Goal: Information Seeking & Learning: Learn about a topic

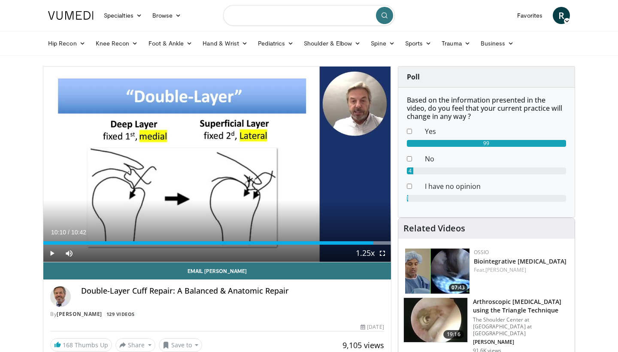
click at [296, 7] on input "Search topics, interventions" at bounding box center [309, 15] width 172 height 21
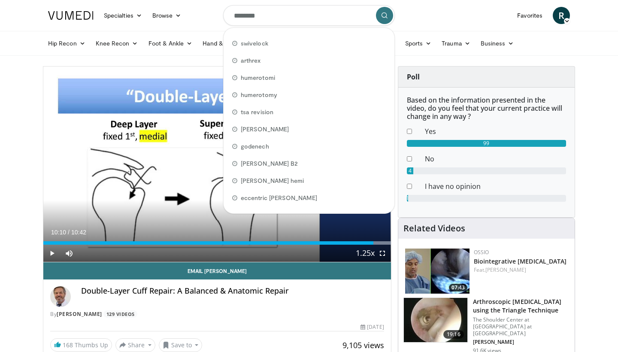
type input "*********"
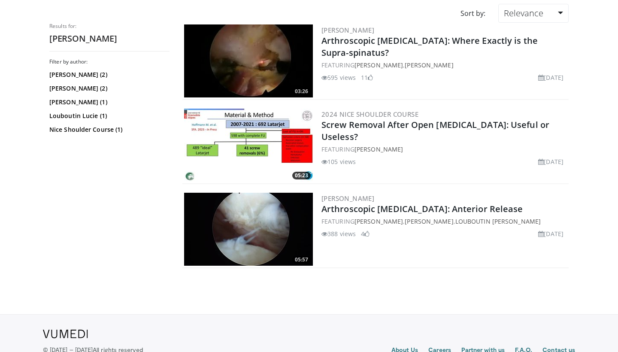
scroll to position [73, 0]
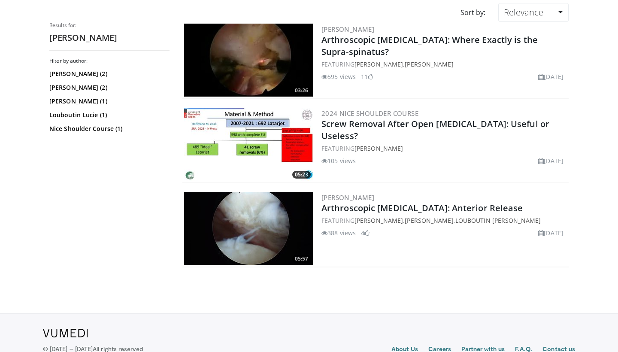
click at [272, 243] on img at bounding box center [248, 228] width 129 height 73
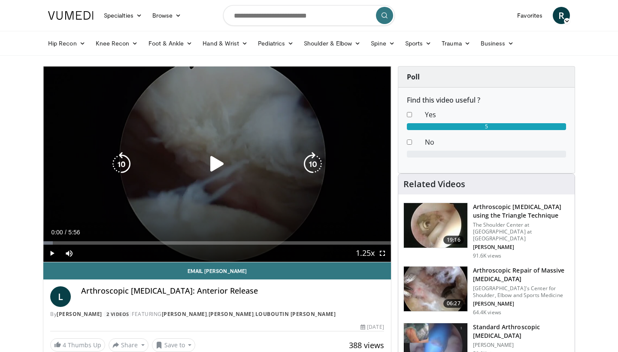
click at [204, 162] on div "Video Player" at bounding box center [217, 163] width 209 height 17
click at [216, 163] on icon "Video Player" at bounding box center [217, 164] width 24 height 24
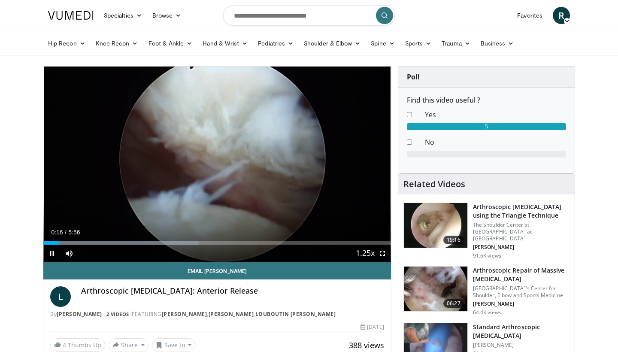
click at [383, 253] on span "Video Player" at bounding box center [382, 253] width 17 height 17
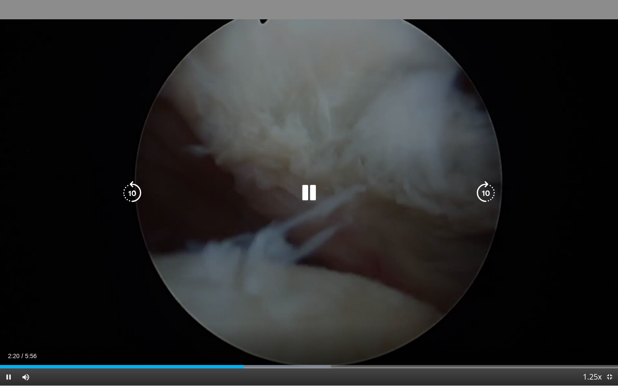
drag, startPoint x: 262, startPoint y: 163, endPoint x: 283, endPoint y: 145, distance: 28.0
click at [283, 145] on div "10 seconds Tap to unmute" at bounding box center [309, 193] width 618 height 386
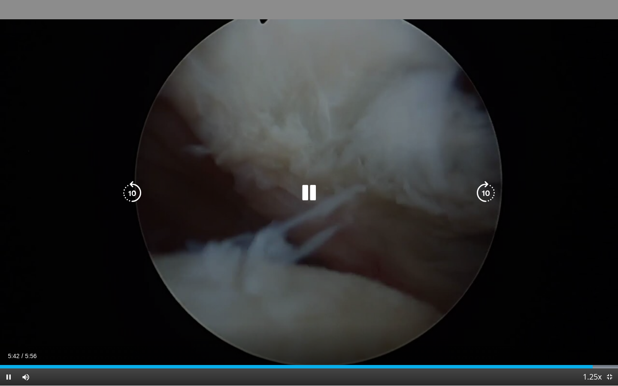
click at [303, 199] on icon "Video Player" at bounding box center [309, 193] width 24 height 24
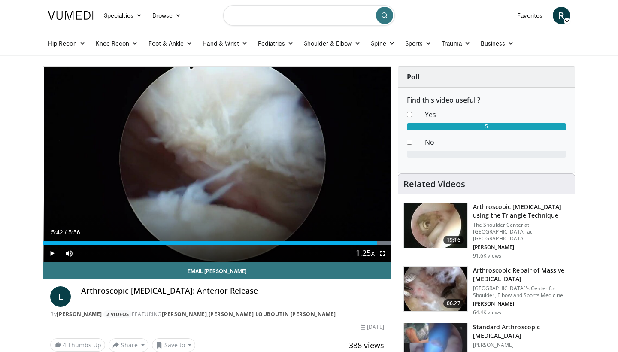
click at [275, 21] on input "Search topics, interventions" at bounding box center [309, 15] width 172 height 21
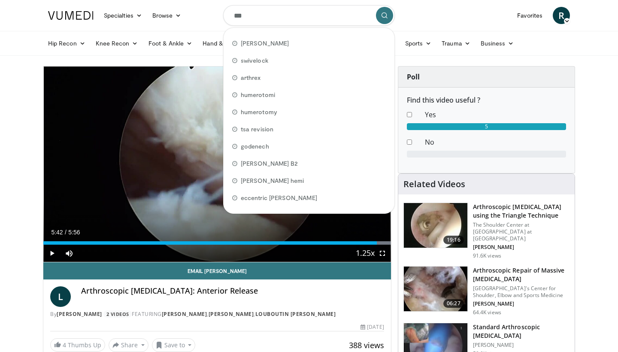
type input "****"
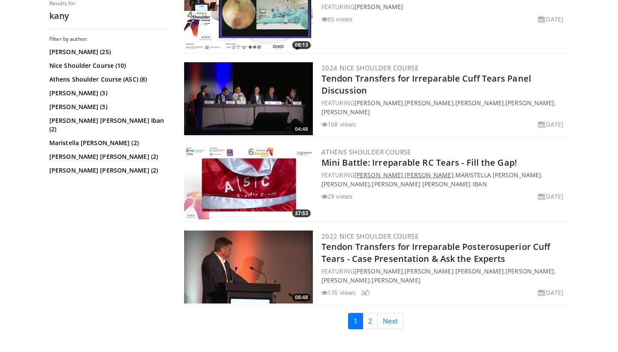
scroll to position [1821, 0]
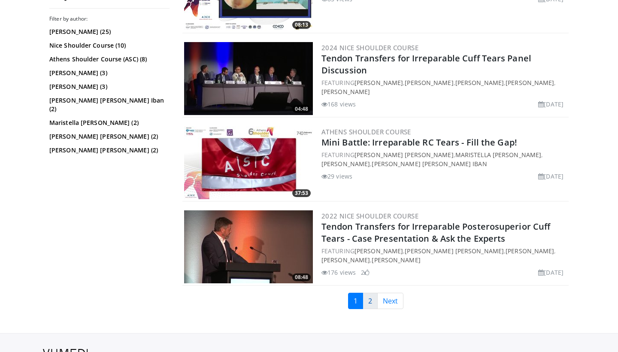
click at [372, 300] on link "2" at bounding box center [370, 301] width 15 height 16
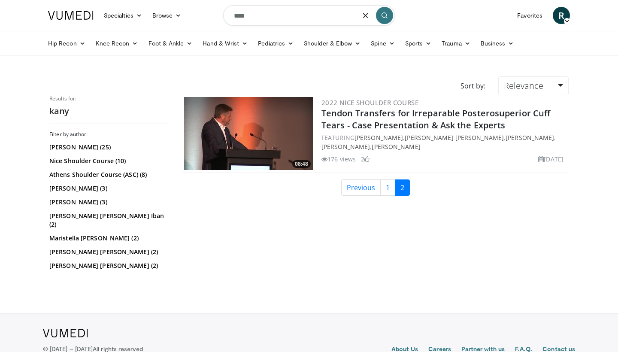
click at [256, 6] on input "****" at bounding box center [309, 15] width 172 height 21
click at [256, 16] on input "****" at bounding box center [309, 15] width 172 height 21
type input "*******"
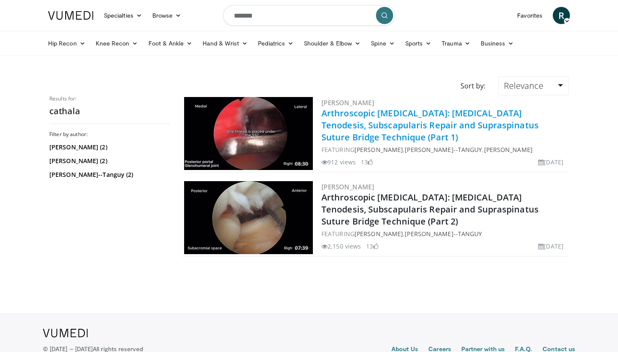
click at [375, 129] on link "Arthroscopic [MEDICAL_DATA]: [MEDICAL_DATA] Tenodesis, Subscapularis Repair and…" at bounding box center [429, 125] width 217 height 36
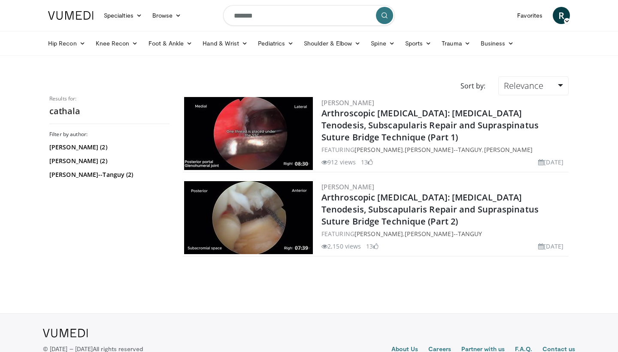
click at [405, 222] on h2 "Arthroscopic [MEDICAL_DATA]: [MEDICAL_DATA] Tenodesis, Subscapularis Repair and…" at bounding box center [443, 209] width 245 height 36
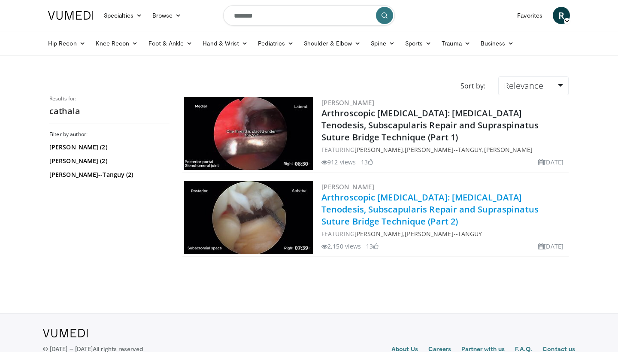
click at [376, 218] on link "Arthroscopic Rotator Cuff Repair: Biceps Tenodesis, Subscapularis Repair and Su…" at bounding box center [429, 209] width 217 height 36
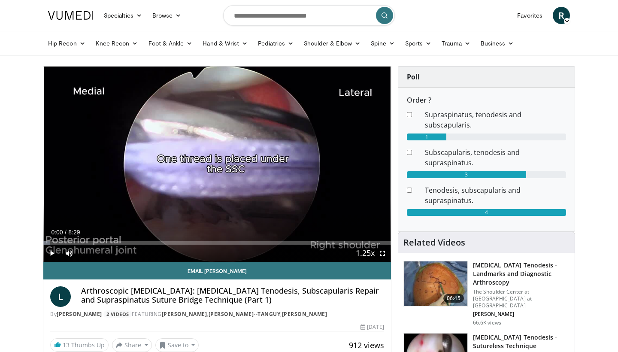
click at [378, 254] on span "Video Player" at bounding box center [382, 253] width 17 height 17
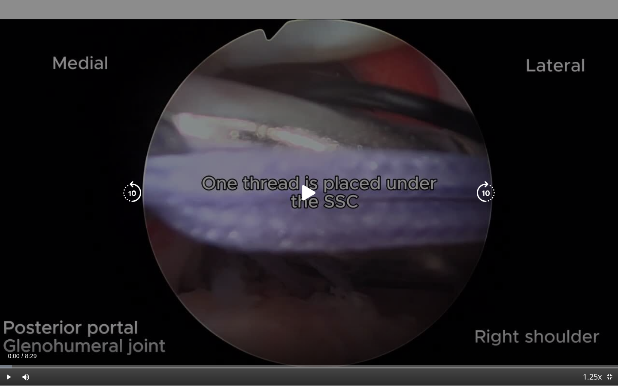
click at [323, 215] on div "10 seconds Tap to unmute" at bounding box center [309, 193] width 618 height 386
click at [485, 197] on icon "Video Player" at bounding box center [486, 193] width 24 height 24
click at [309, 193] on icon "Video Player" at bounding box center [309, 193] width 24 height 24
click at [306, 192] on icon "Video Player" at bounding box center [309, 193] width 24 height 24
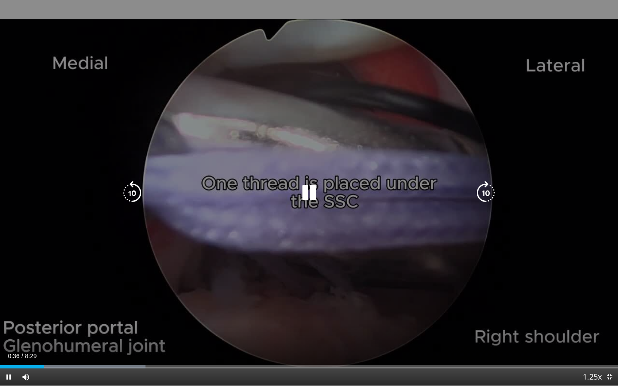
click at [305, 178] on div "20 seconds Tap to unmute" at bounding box center [309, 193] width 618 height 386
click at [311, 192] on icon "Video Player" at bounding box center [309, 193] width 24 height 24
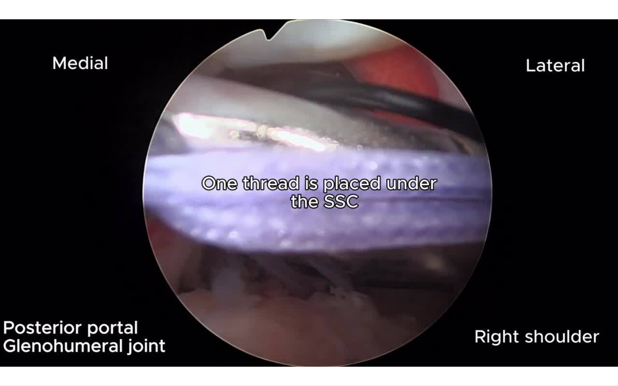
click at [384, 193] on div "20 seconds Tap to unmute" at bounding box center [309, 193] width 618 height 386
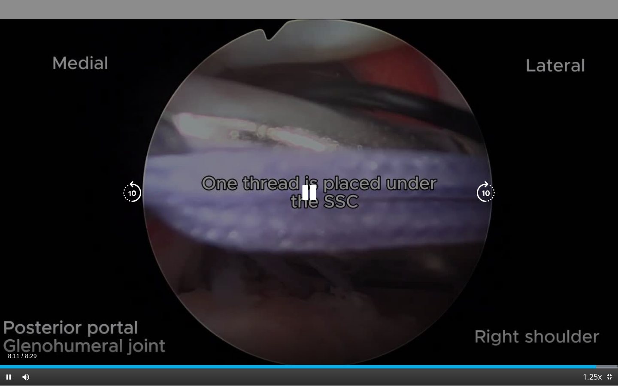
click at [517, 307] on div "10 seconds Tap to unmute" at bounding box center [309, 193] width 618 height 386
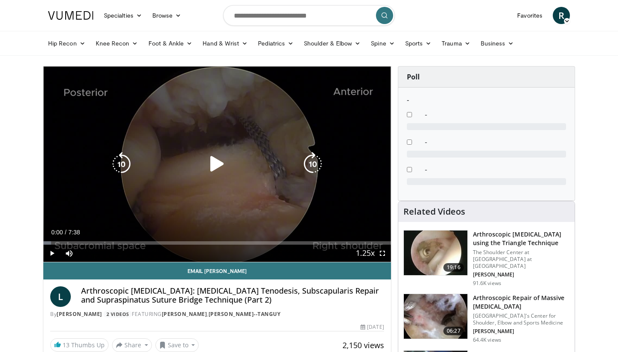
drag, startPoint x: 191, startPoint y: 181, endPoint x: 197, endPoint y: 175, distance: 8.8
click at [193, 179] on div "10 seconds Tap to unmute" at bounding box center [217, 164] width 348 height 195
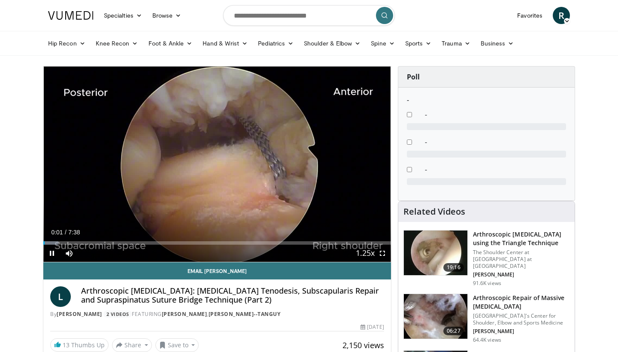
click at [381, 255] on span "Video Player" at bounding box center [382, 253] width 17 height 17
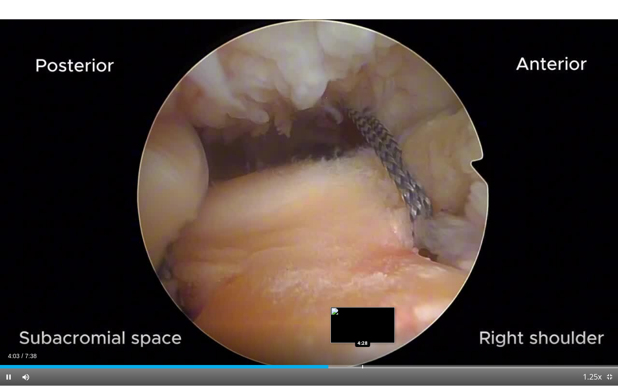
click at [363, 351] on div "Loaded : 52.25% 4:03 4:28" at bounding box center [309, 364] width 618 height 8
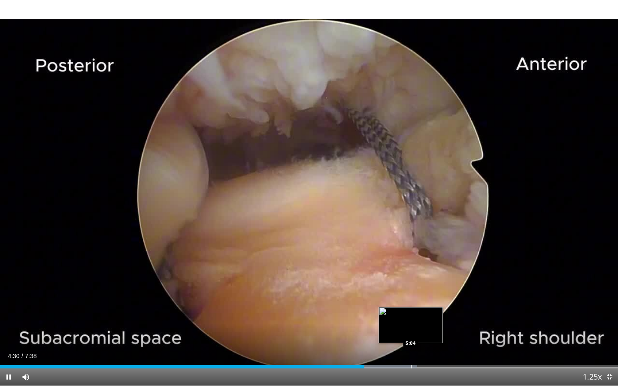
click at [412, 351] on div "Loaded : 67.47% 4:30 5:04" at bounding box center [309, 364] width 618 height 8
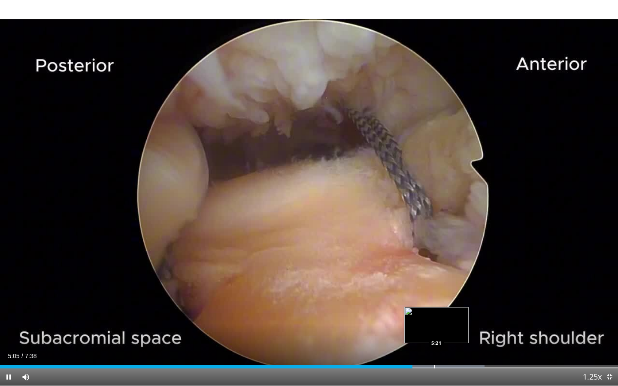
click at [438, 351] on div "Loaded : 78.43% 5:05 5:21" at bounding box center [309, 364] width 618 height 8
click at [458, 351] on div "Loaded : 87.16% 5:25 5:36" at bounding box center [309, 364] width 618 height 8
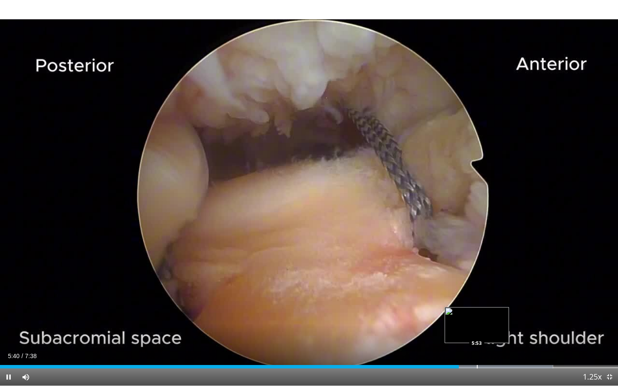
click at [479, 351] on div "Loaded : 89.48% 5:40 5:53" at bounding box center [309, 364] width 618 height 8
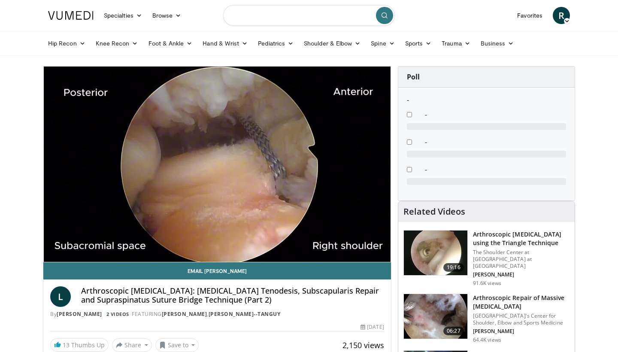
click at [271, 22] on input "Search topics, interventions" at bounding box center [309, 15] width 172 height 21
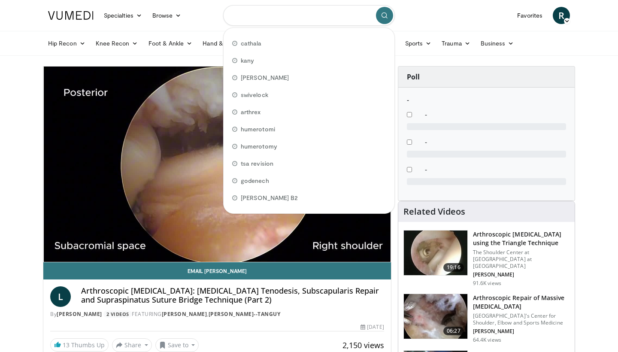
type input "*"
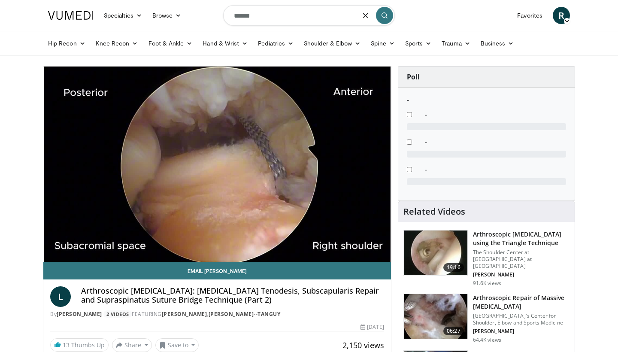
type input "*******"
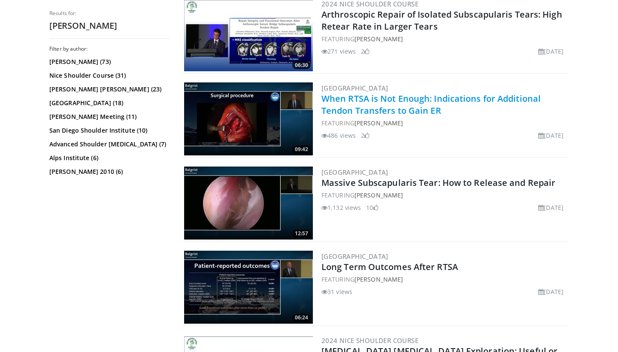
scroll to position [612, 0]
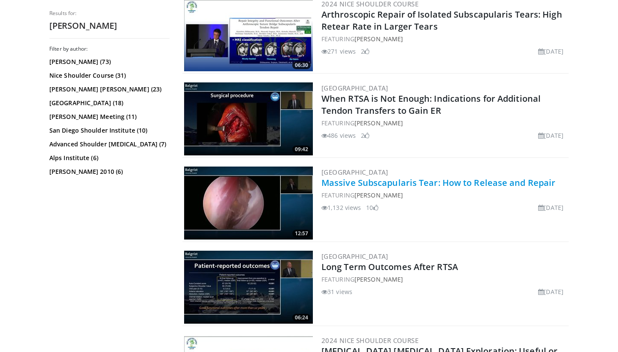
click at [394, 180] on link "Massive Subscapularis Tear: How to Release and Repair" at bounding box center [438, 183] width 234 height 12
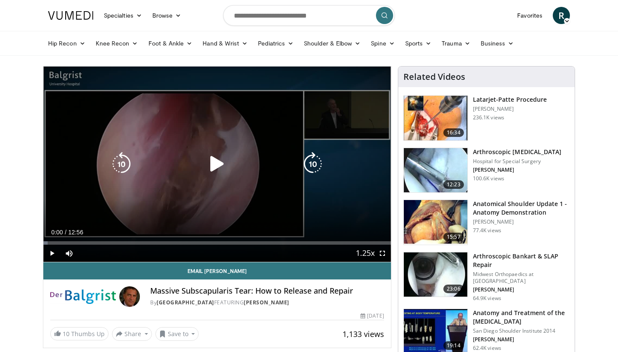
click at [214, 172] on icon "Video Player" at bounding box center [217, 164] width 24 height 24
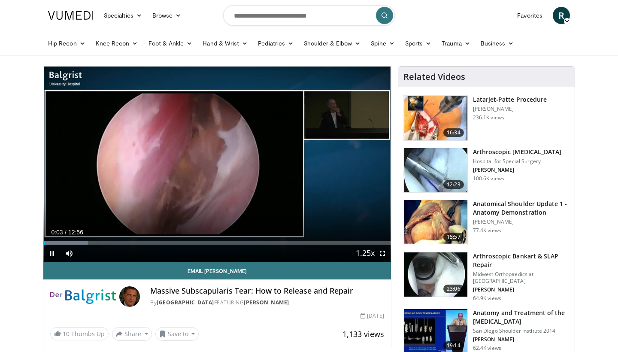
click at [382, 254] on span "Video Player" at bounding box center [382, 253] width 17 height 17
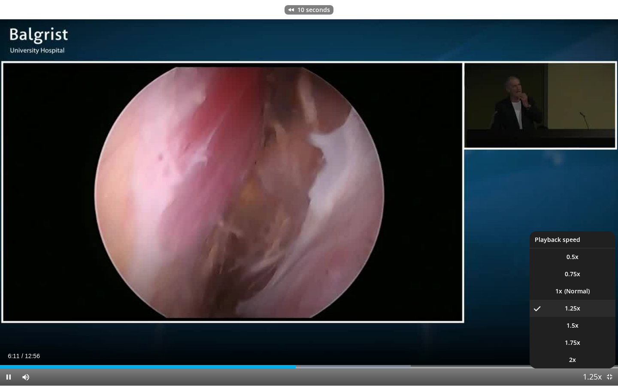
click at [587, 351] on span "Video Player" at bounding box center [592, 377] width 12 height 17
click at [565, 285] on li "1x" at bounding box center [573, 291] width 86 height 17
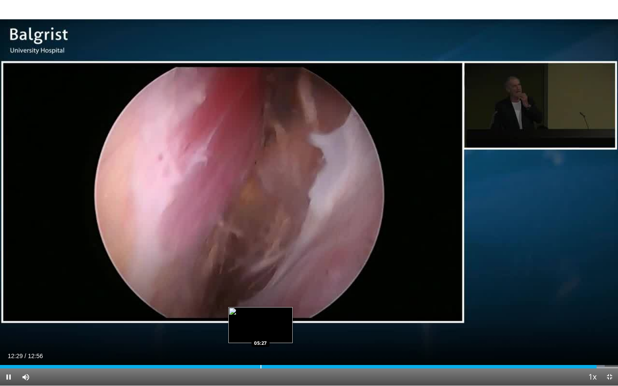
click at [260, 351] on div "Progress Bar" at bounding box center [260, 366] width 1 height 3
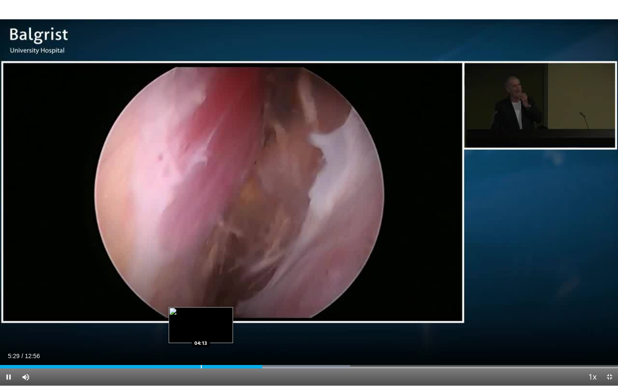
click at [201, 351] on div "Loaded : 56.66% 05:29 04:13" at bounding box center [309, 364] width 618 height 8
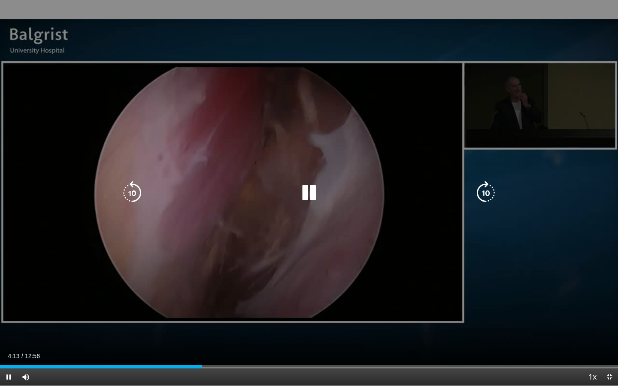
click at [242, 235] on div "10 seconds Tap to unmute" at bounding box center [309, 193] width 618 height 386
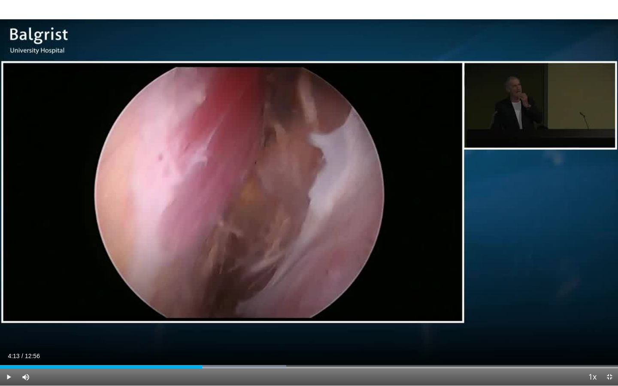
click at [242, 235] on div "10 seconds Tap to unmute" at bounding box center [309, 193] width 618 height 386
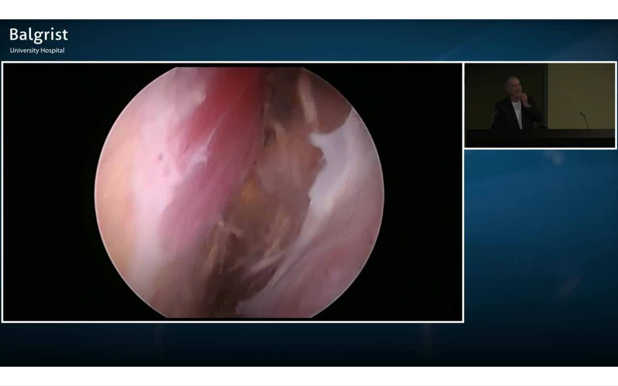
click at [242, 235] on div "10 seconds Tap to unmute" at bounding box center [309, 193] width 618 height 386
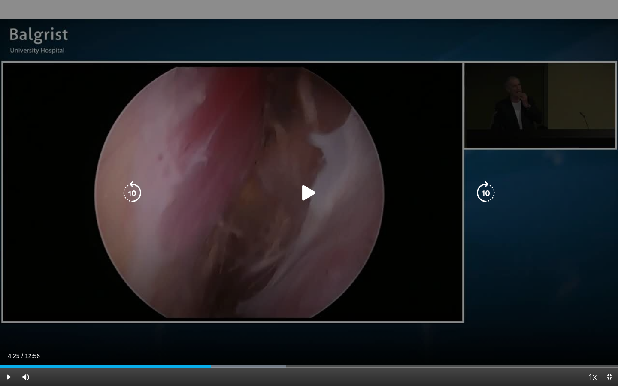
click at [245, 236] on div "10 seconds Tap to unmute" at bounding box center [309, 193] width 618 height 386
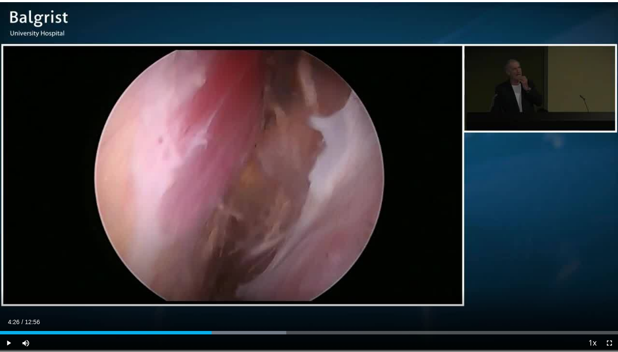
scroll to position [124, 0]
